Goal: Information Seeking & Learning: Find specific fact

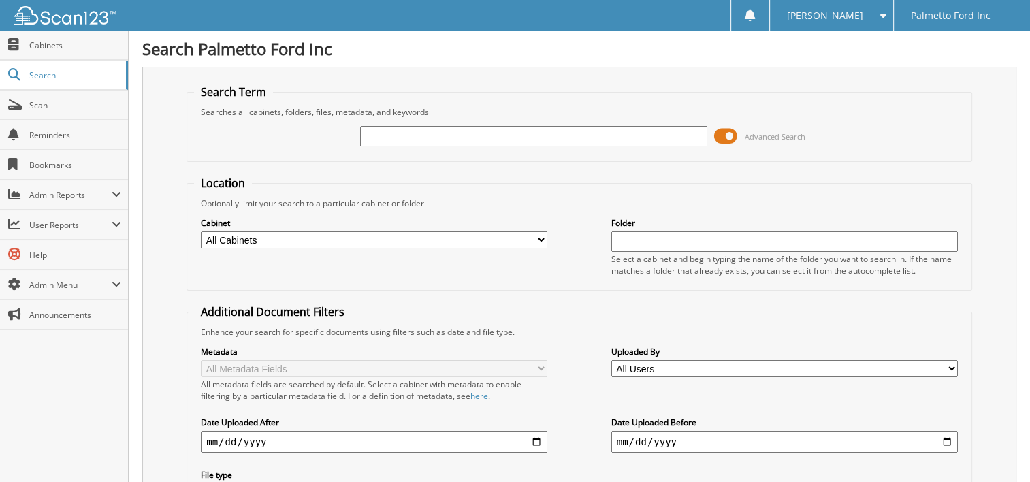
click at [393, 131] on input "text" at bounding box center [533, 136] width 346 height 20
type input "601493"
click at [732, 129] on span at bounding box center [725, 136] width 23 height 20
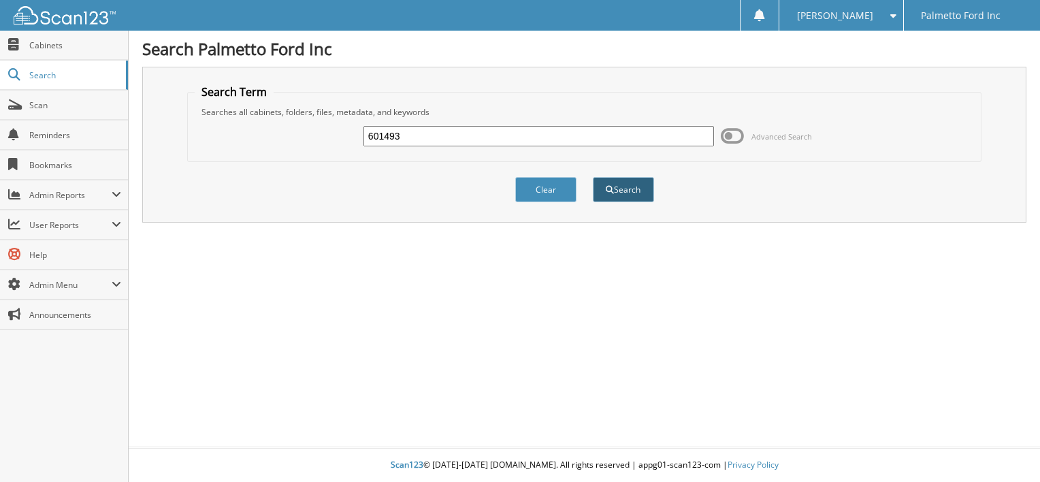
click at [624, 187] on button "Search" at bounding box center [623, 189] width 61 height 25
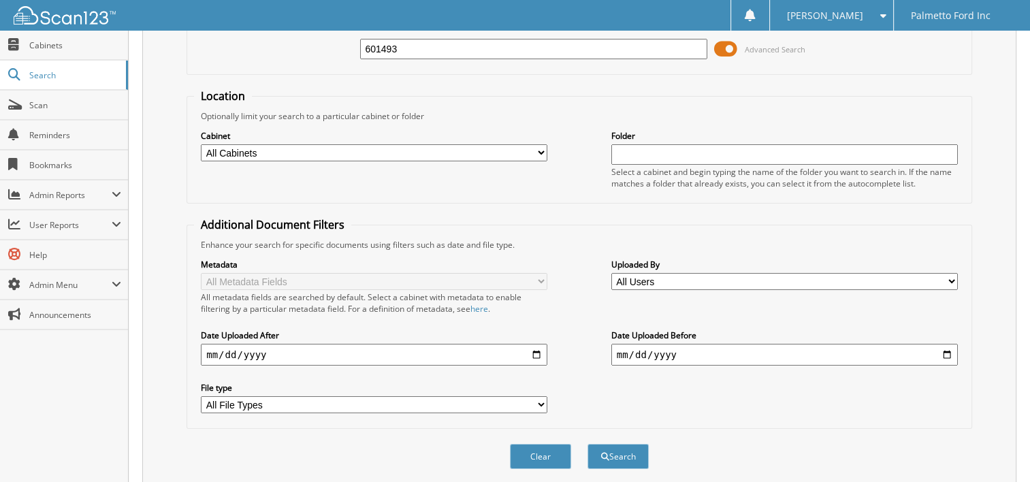
scroll to position [265, 0]
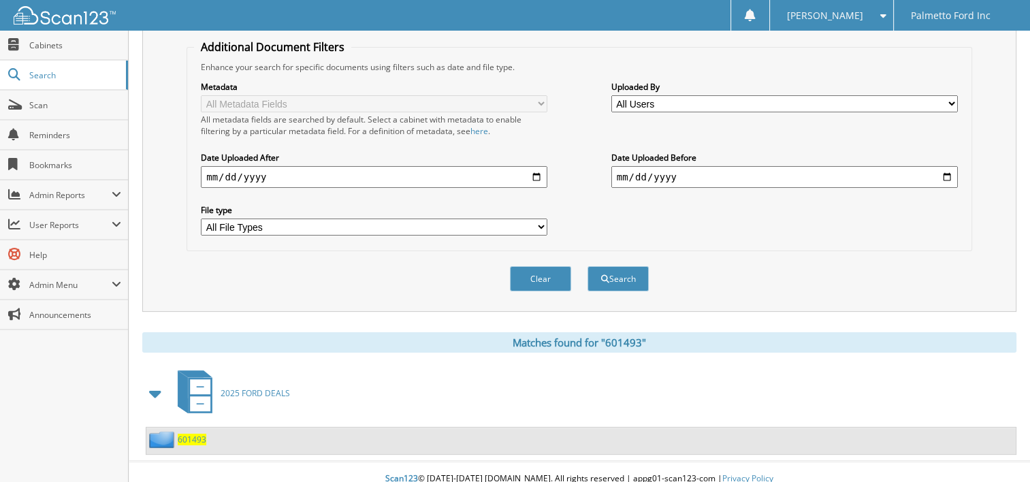
click at [192, 433] on span "601493" at bounding box center [192, 439] width 29 height 12
